Goal: Information Seeking & Learning: Learn about a topic

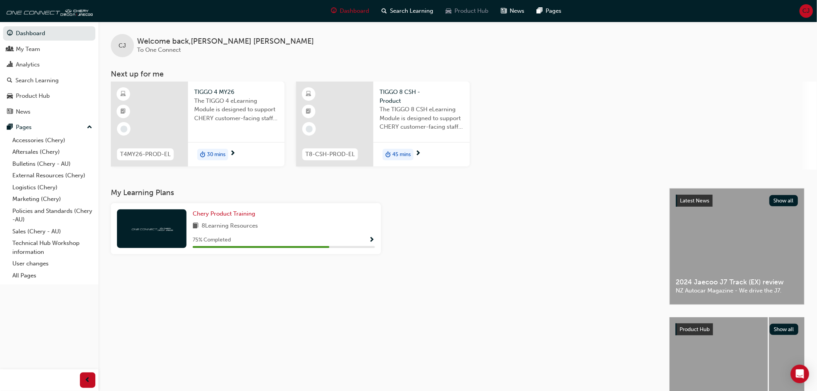
click at [456, 13] on span "Product Hub" at bounding box center [471, 11] width 34 height 9
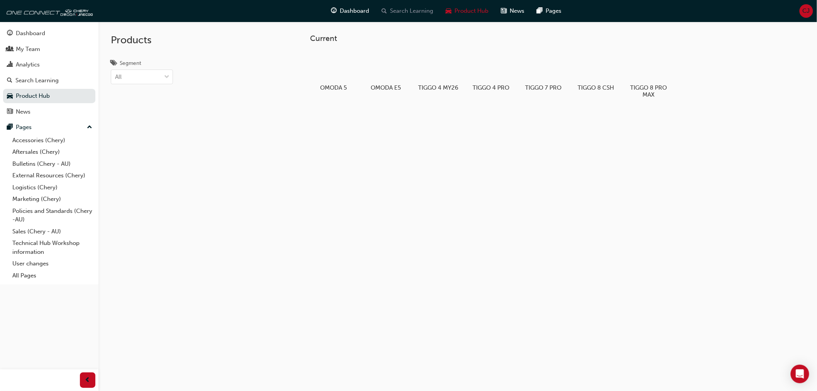
click at [415, 9] on span "Search Learning" at bounding box center [411, 11] width 43 height 9
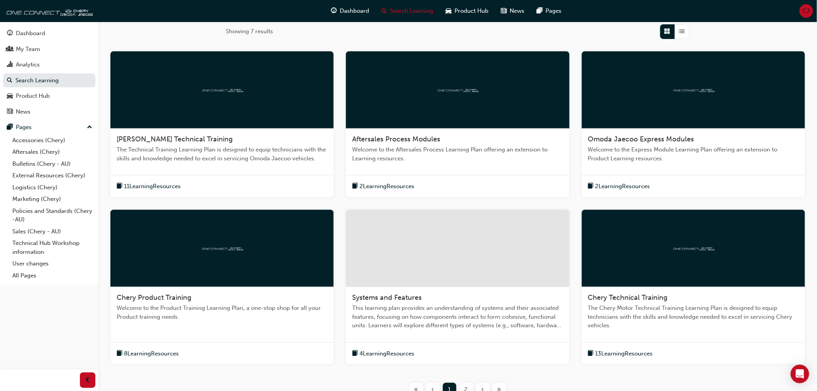
scroll to position [129, 0]
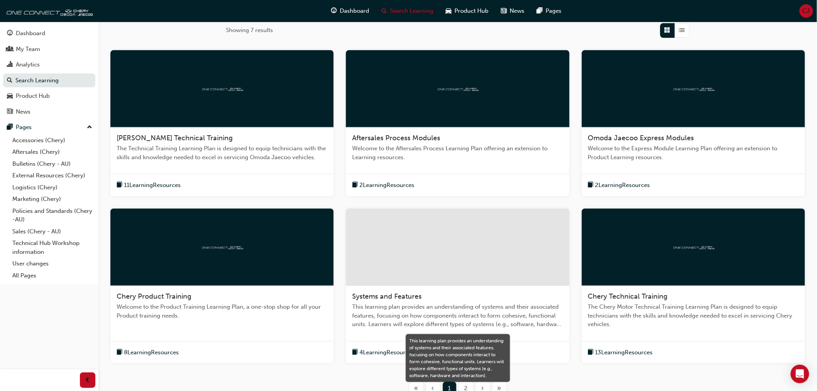
click at [418, 315] on span "This learning plan provides an understanding of systems and their associated fe…" at bounding box center [457, 315] width 211 height 26
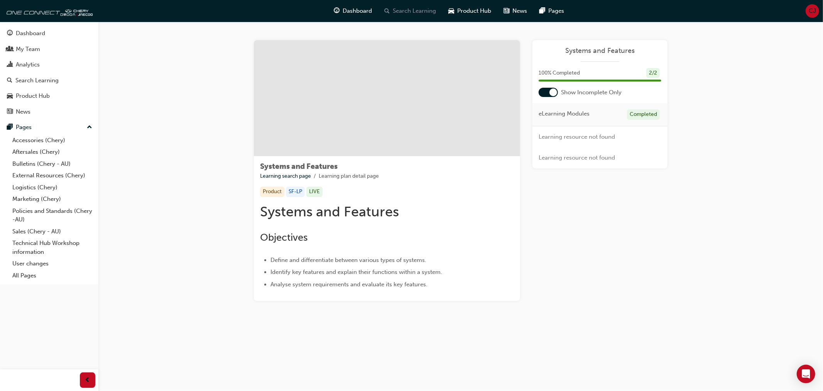
click at [420, 10] on span "Search Learning" at bounding box center [414, 11] width 43 height 9
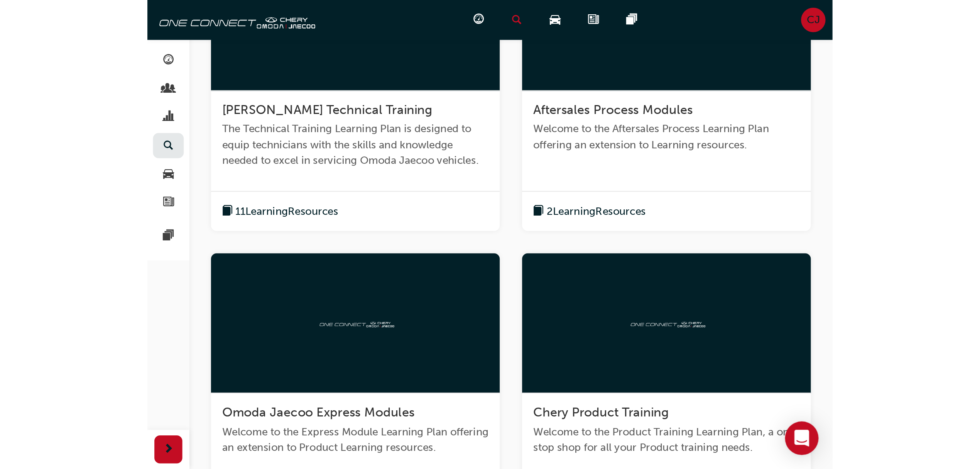
scroll to position [116, 0]
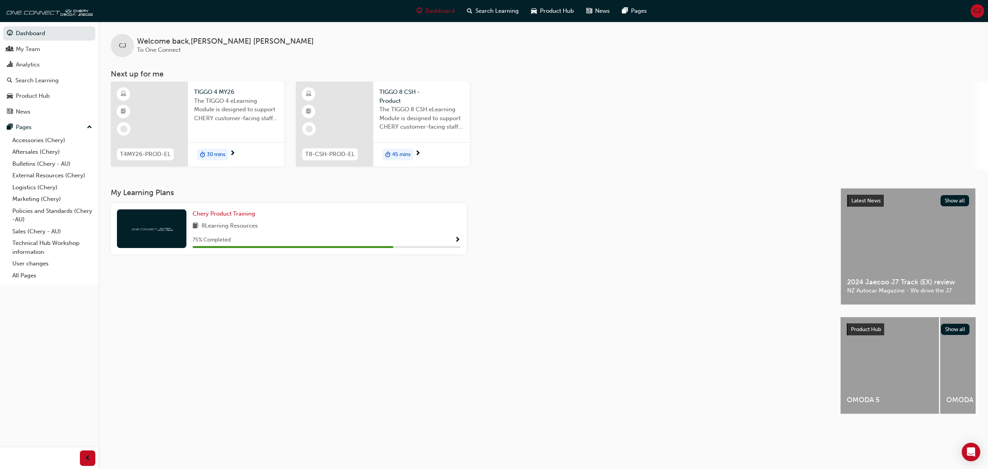
click at [977, 10] on span "CJ" at bounding box center [977, 11] width 7 height 9
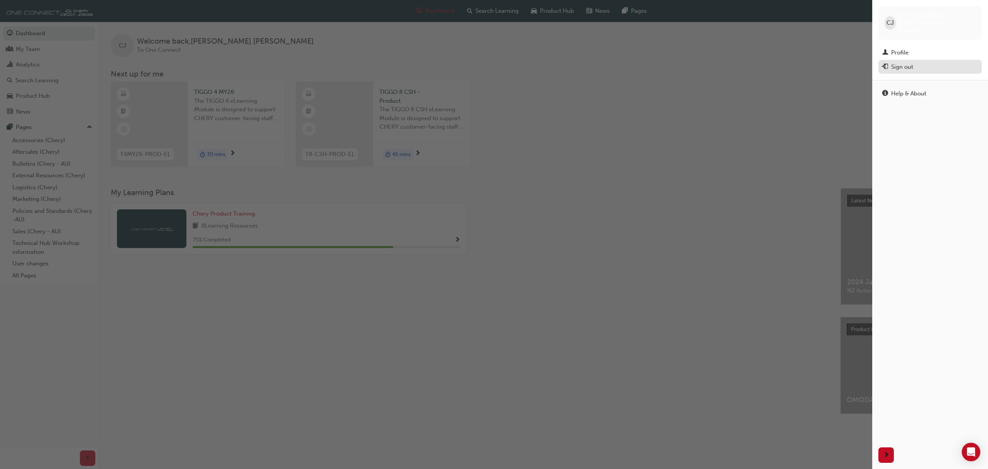
click at [906, 63] on div "Sign out" at bounding box center [902, 67] width 22 height 9
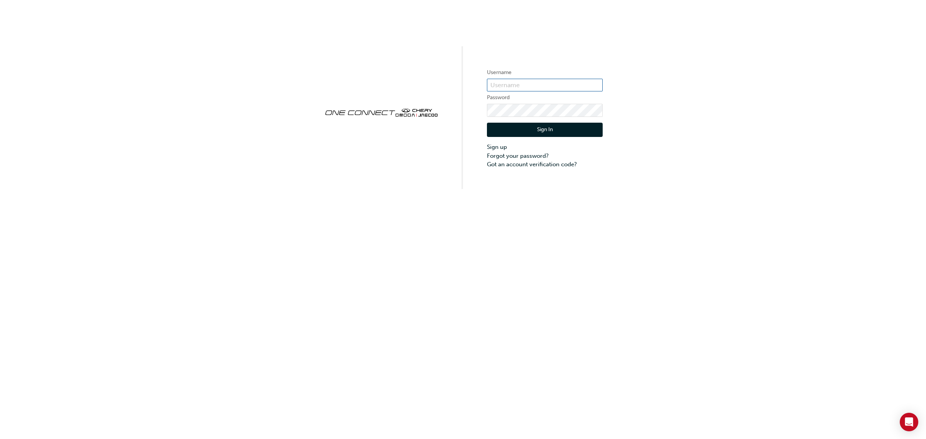
type input "cma089"
click at [559, 82] on input "cma089" at bounding box center [545, 85] width 116 height 13
drag, startPoint x: 559, startPoint y: 82, endPoint x: 68, endPoint y: 62, distance: 491.8
click at [68, 62] on div "Username cma089 Password Sign In Sign up Forgot your password? Got an account v…" at bounding box center [463, 94] width 926 height 189
drag, startPoint x: 509, startPoint y: 201, endPoint x: 518, endPoint y: 180, distance: 22.7
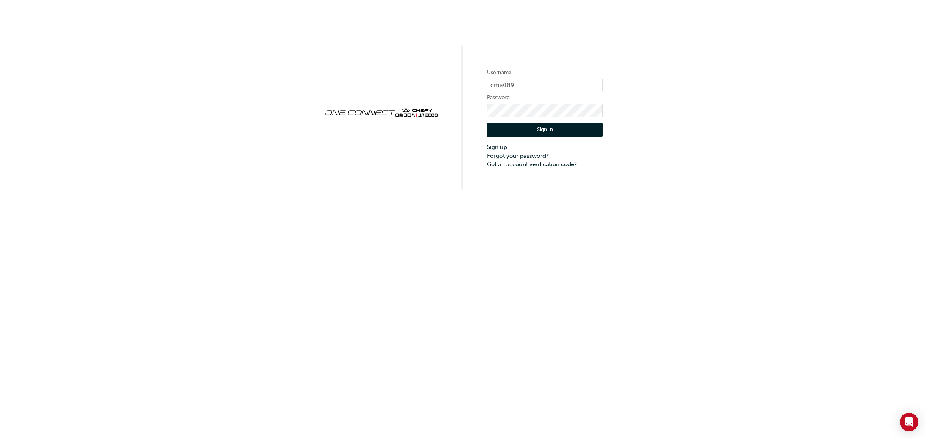
click at [509, 201] on div "Username cma089 Password Sign In Sign up Forgot your password? Got an account v…" at bounding box center [463, 219] width 926 height 439
click at [524, 158] on link "Forgot your password?" at bounding box center [545, 156] width 116 height 9
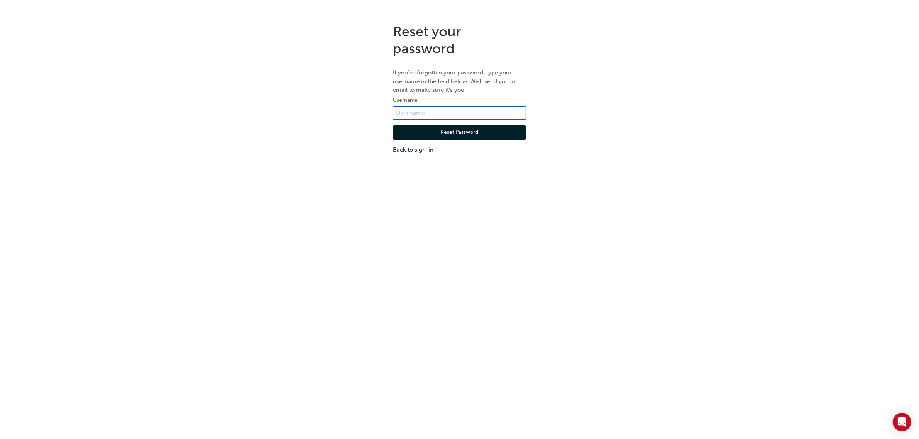
click at [435, 114] on input "text" at bounding box center [459, 113] width 133 height 13
type input "chau0080"
click at [456, 135] on button "Reset Password" at bounding box center [459, 132] width 133 height 15
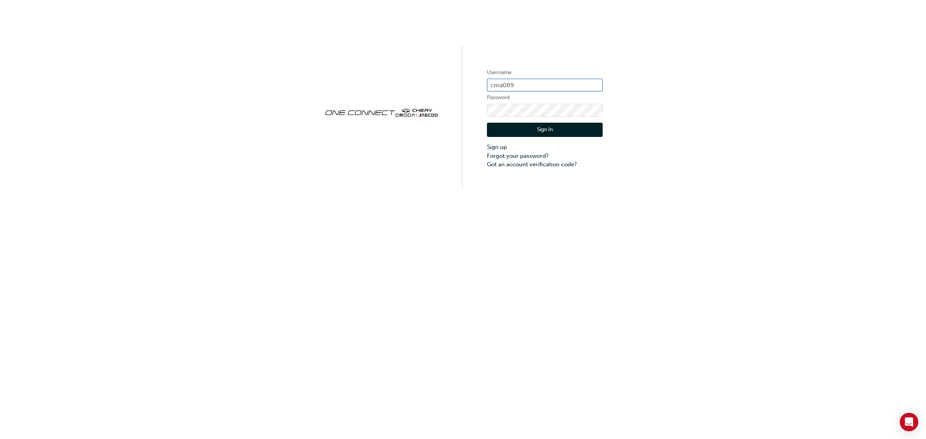
drag, startPoint x: 523, startPoint y: 86, endPoint x: 405, endPoint y: 89, distance: 118.5
click at [405, 89] on div "Username cma089 Password Sign In Sign up Forgot your password? Got an account v…" at bounding box center [463, 94] width 926 height 189
type input "chau0080"
click at [507, 132] on button "Sign In" at bounding box center [545, 130] width 116 height 15
type input "cma089"
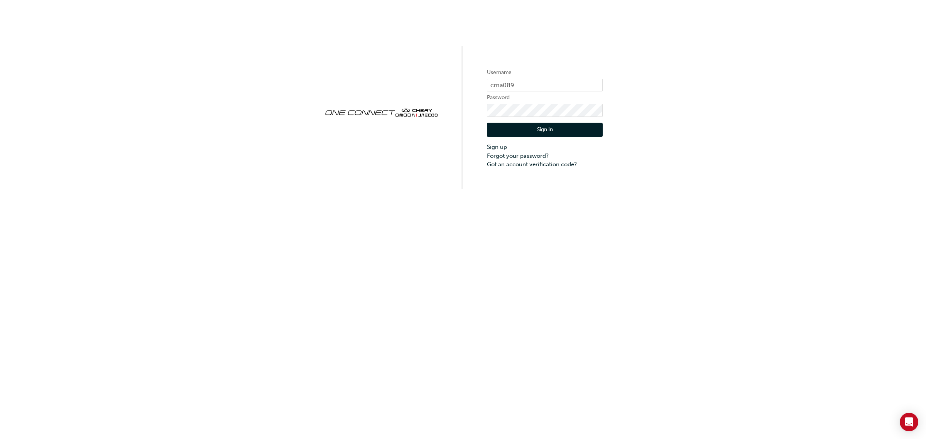
click at [545, 130] on button "Sign In" at bounding box center [545, 130] width 116 height 15
